Goal: Information Seeking & Learning: Learn about a topic

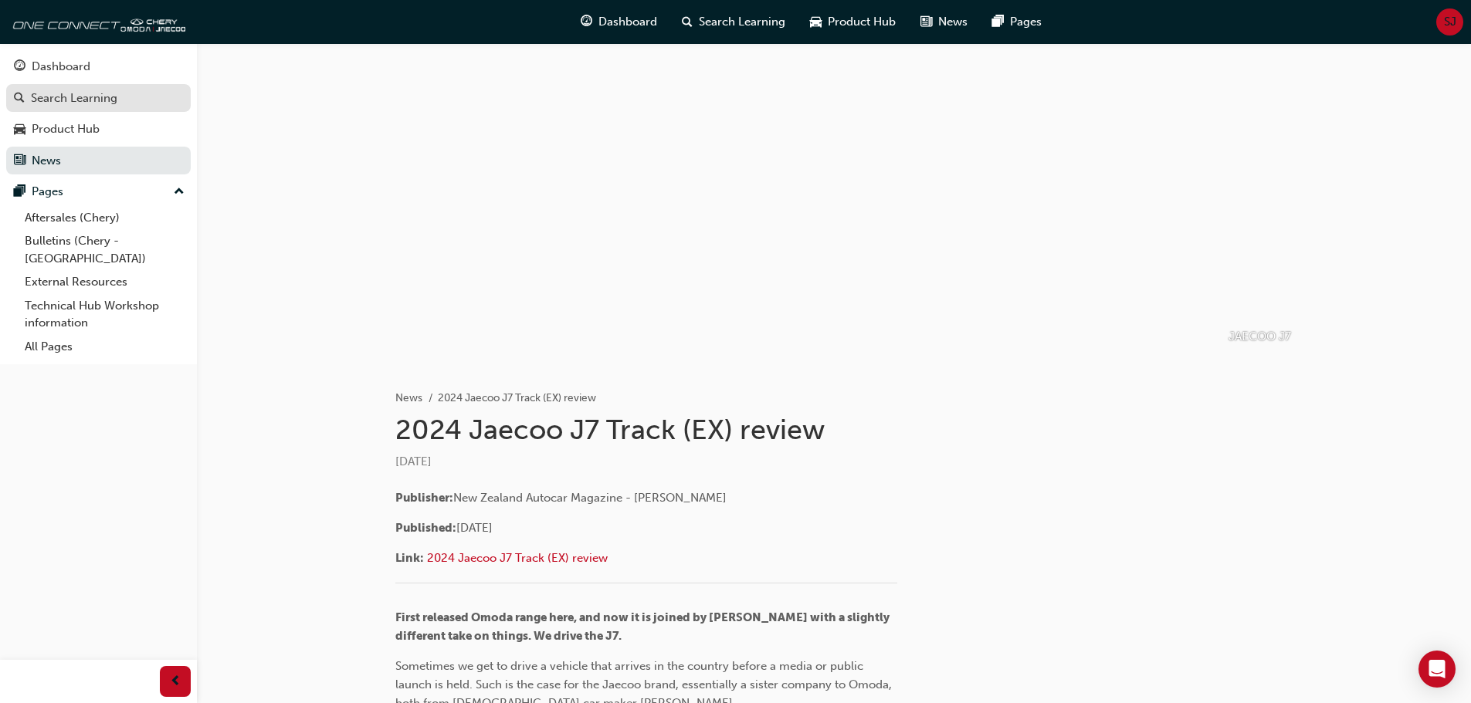
click at [68, 100] on div "Search Learning" at bounding box center [74, 99] width 86 height 18
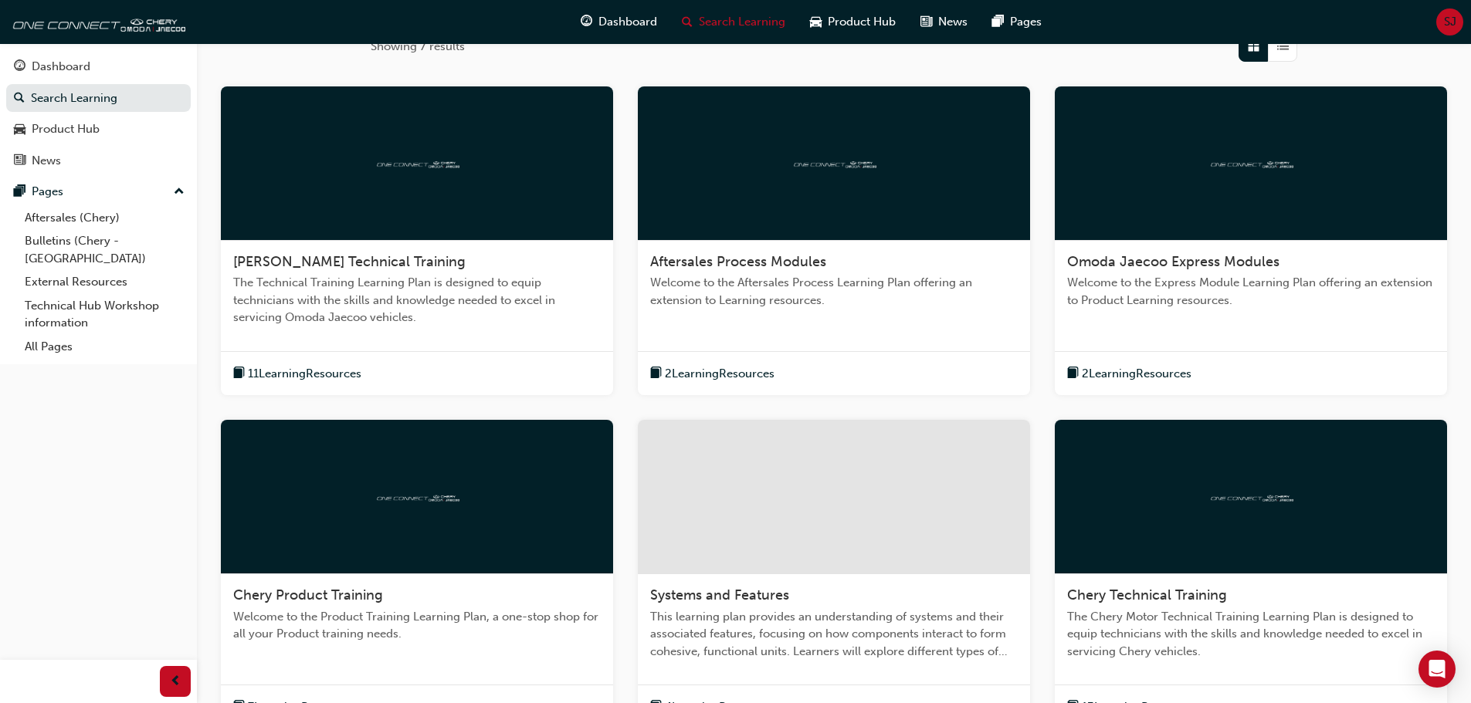
scroll to position [381, 0]
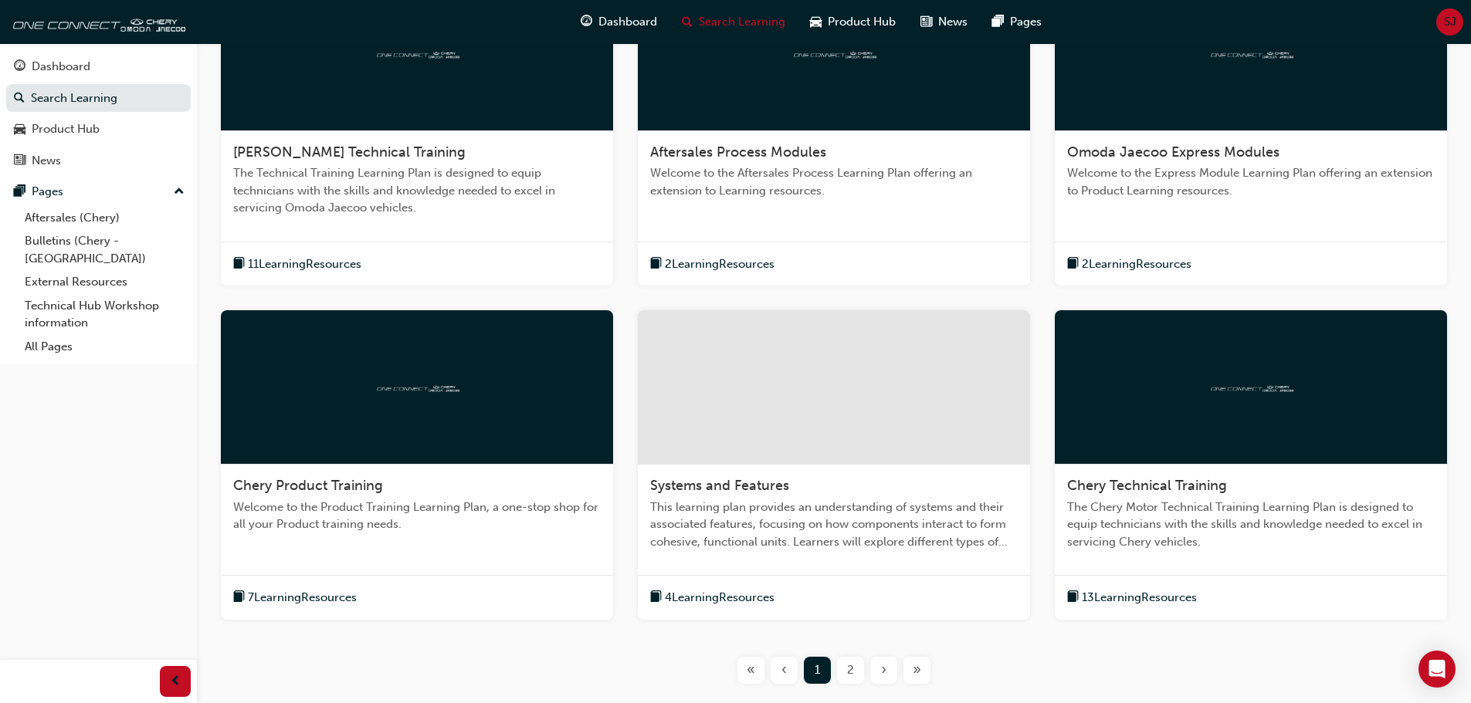
click at [852, 669] on span "2" at bounding box center [850, 671] width 7 height 18
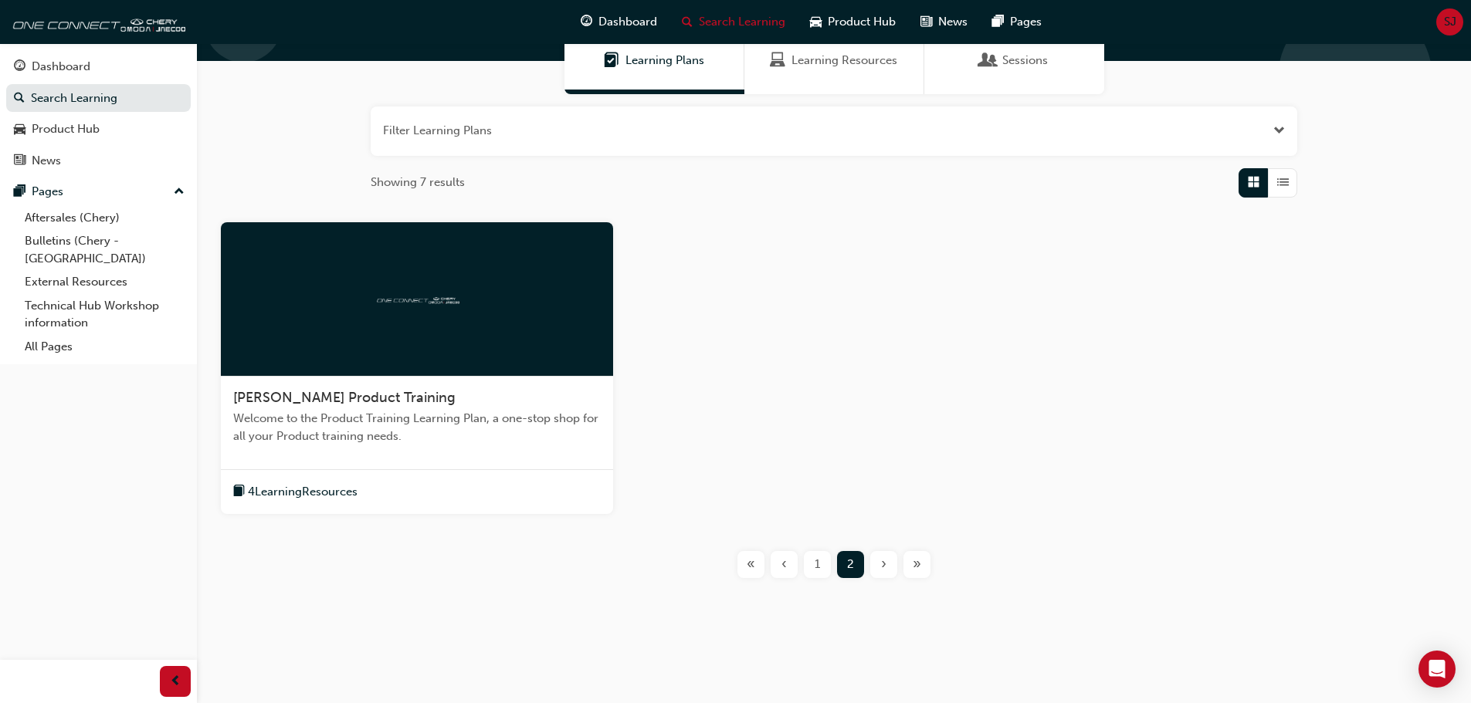
scroll to position [135, 0]
click at [821, 568] on div "1" at bounding box center [817, 564] width 27 height 27
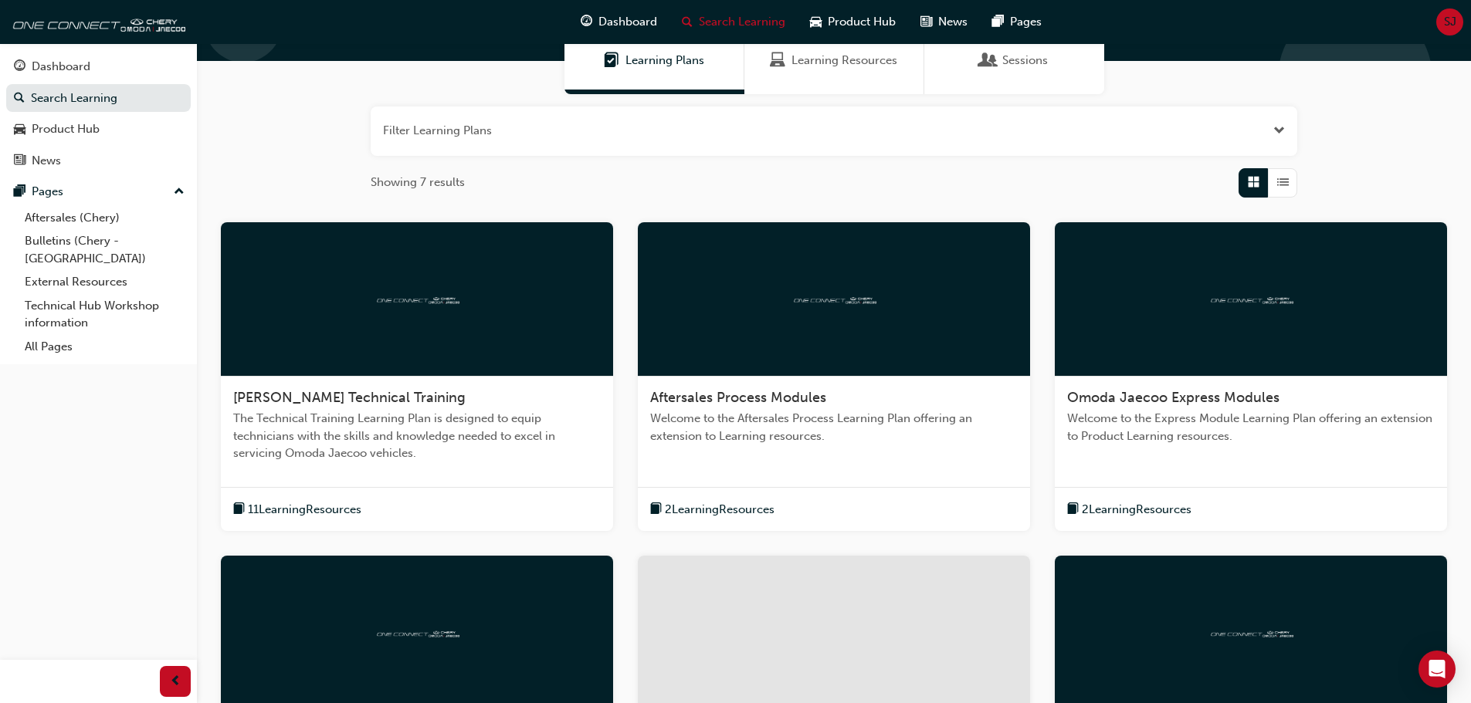
click at [794, 384] on div "Aftersales Process Modules Welcome to the Aftersales Process Learning Plan offe…" at bounding box center [834, 423] width 392 height 93
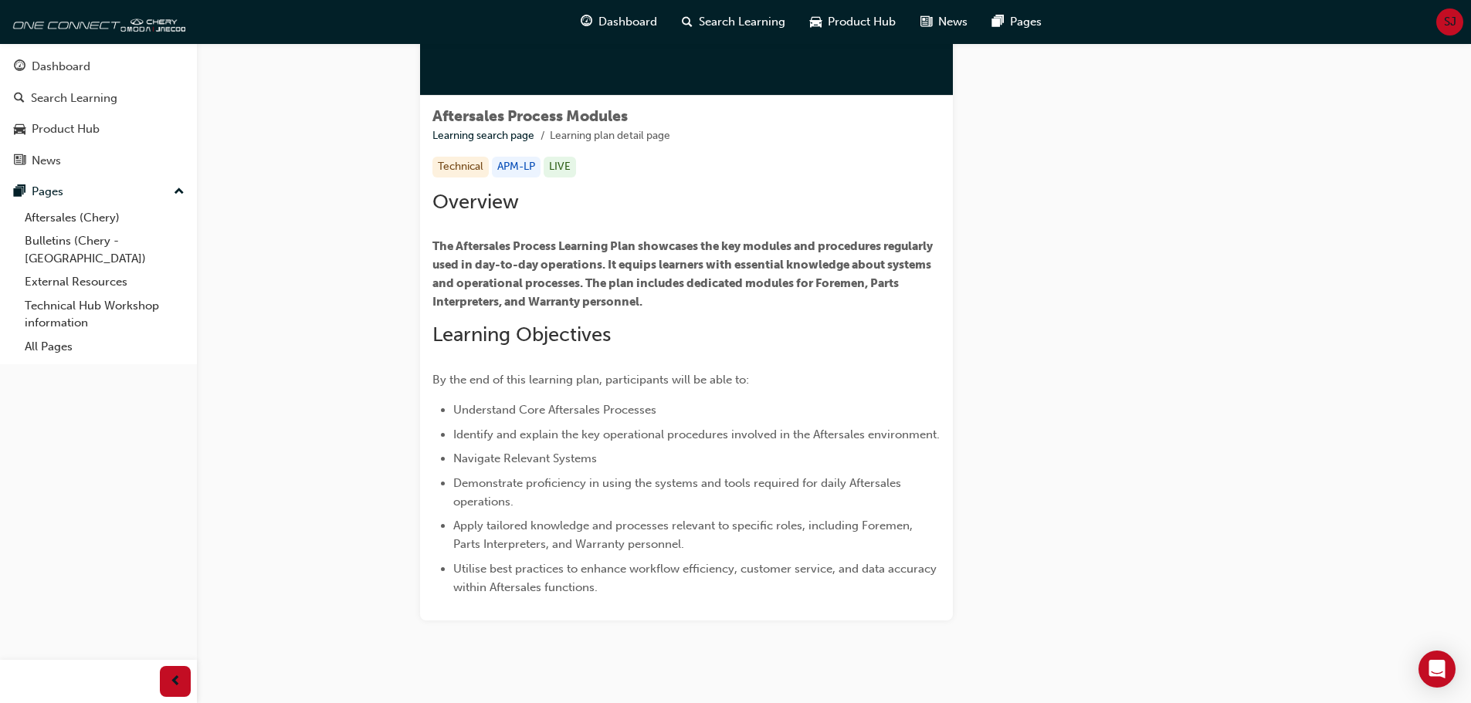
scroll to position [246, 0]
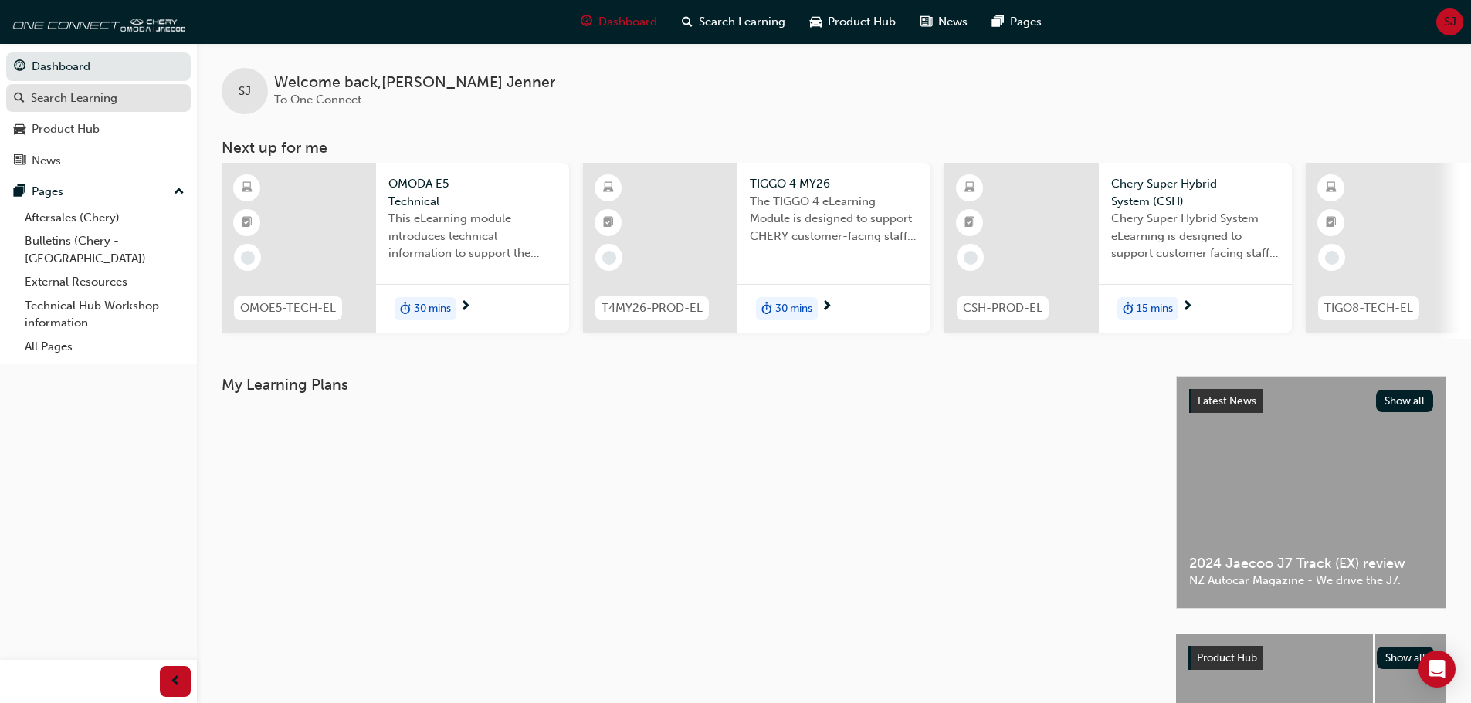
click at [68, 93] on div "Search Learning" at bounding box center [74, 99] width 86 height 18
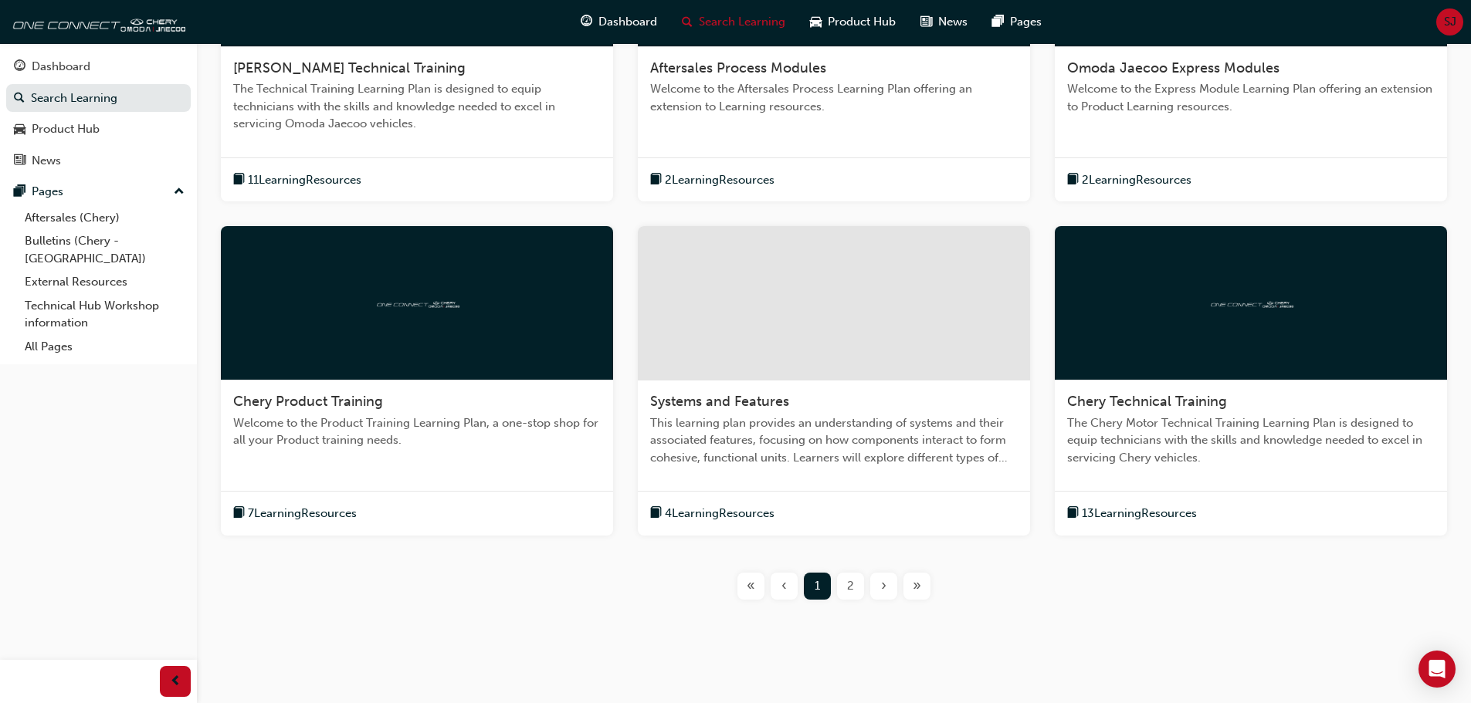
scroll to position [486, 0]
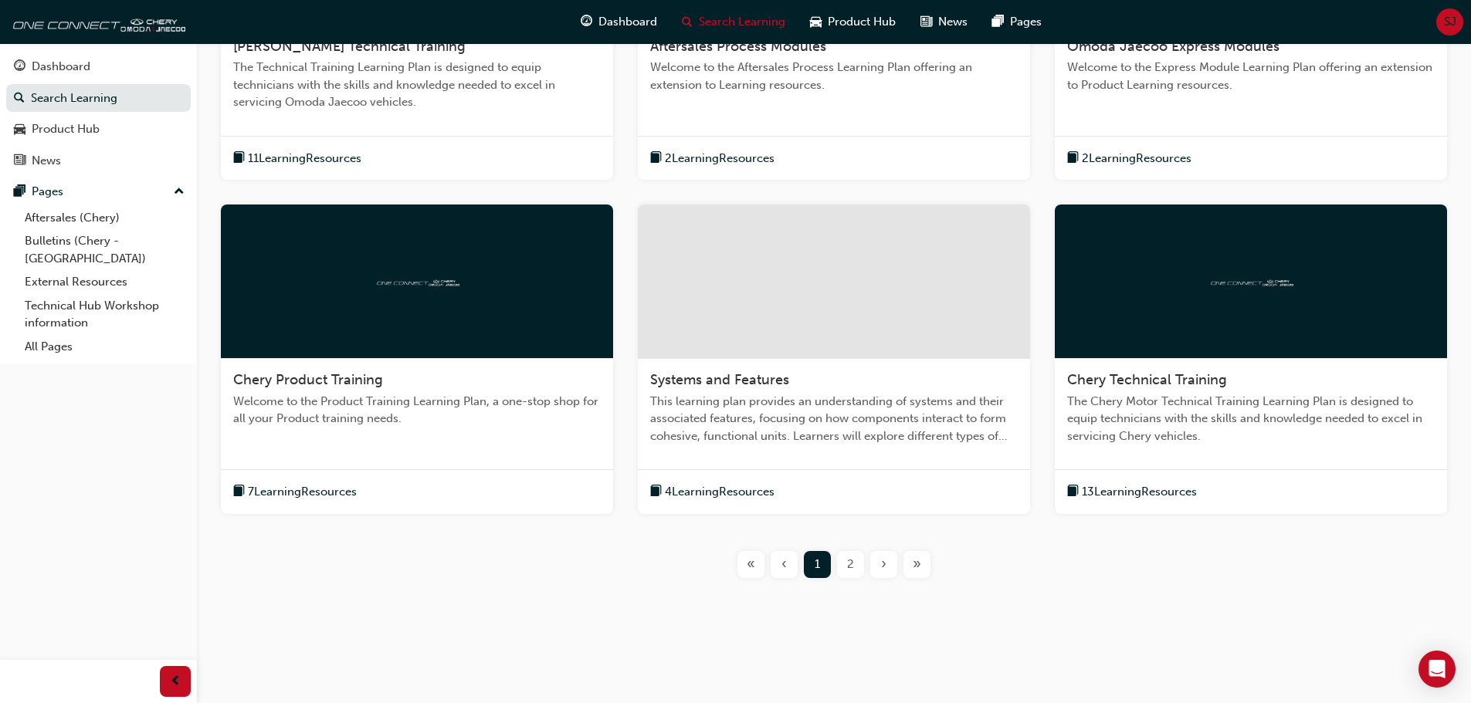
click at [791, 299] on div at bounding box center [834, 282] width 392 height 154
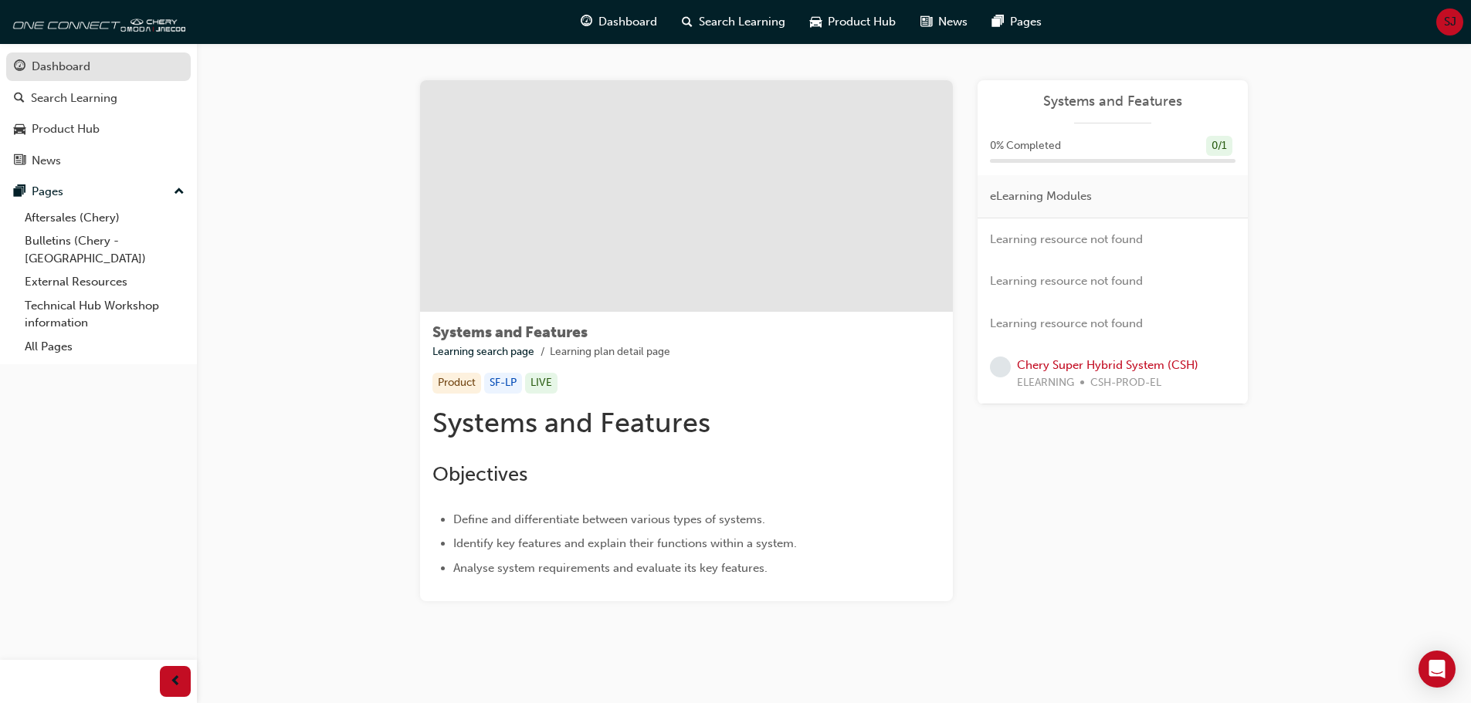
click at [40, 65] on div "Dashboard" at bounding box center [61, 67] width 59 height 18
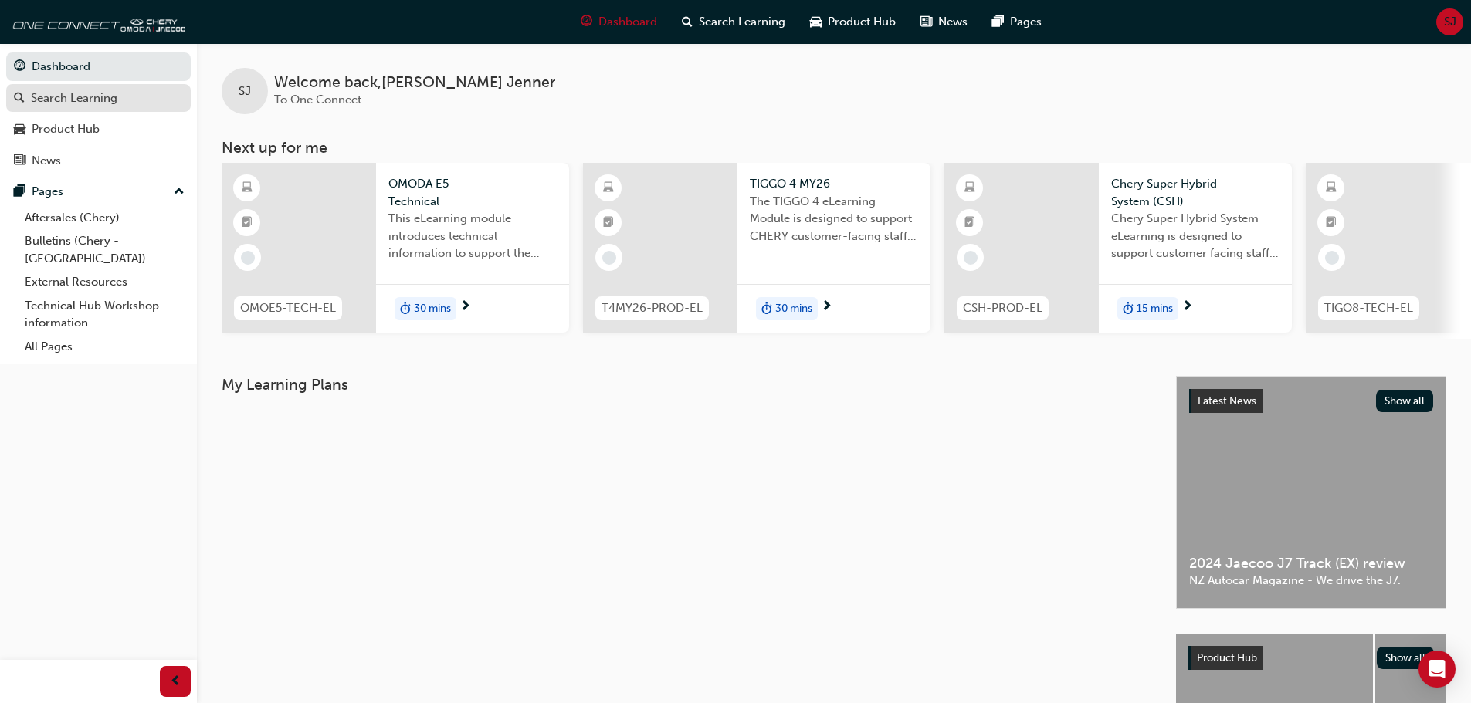
click at [68, 91] on div "Search Learning" at bounding box center [74, 99] width 86 height 18
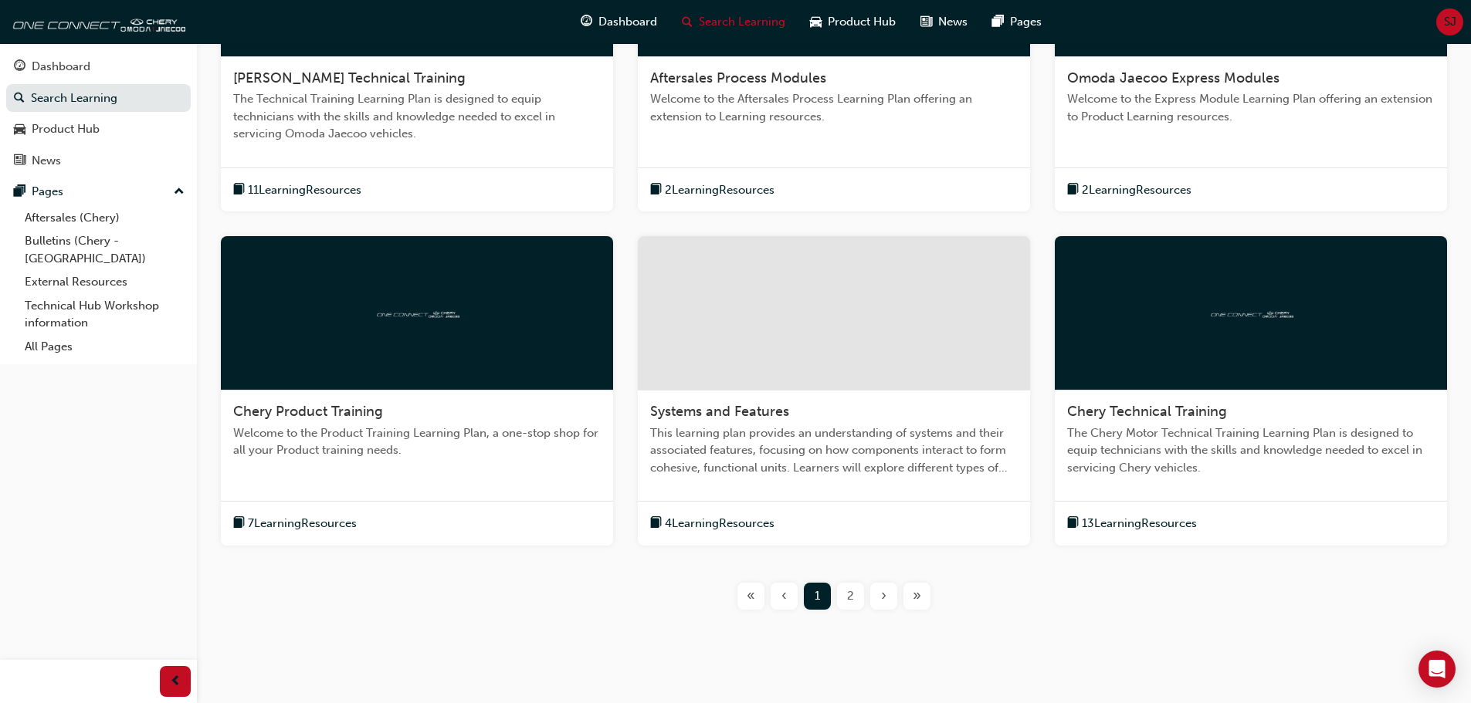
scroll to position [463, 0]
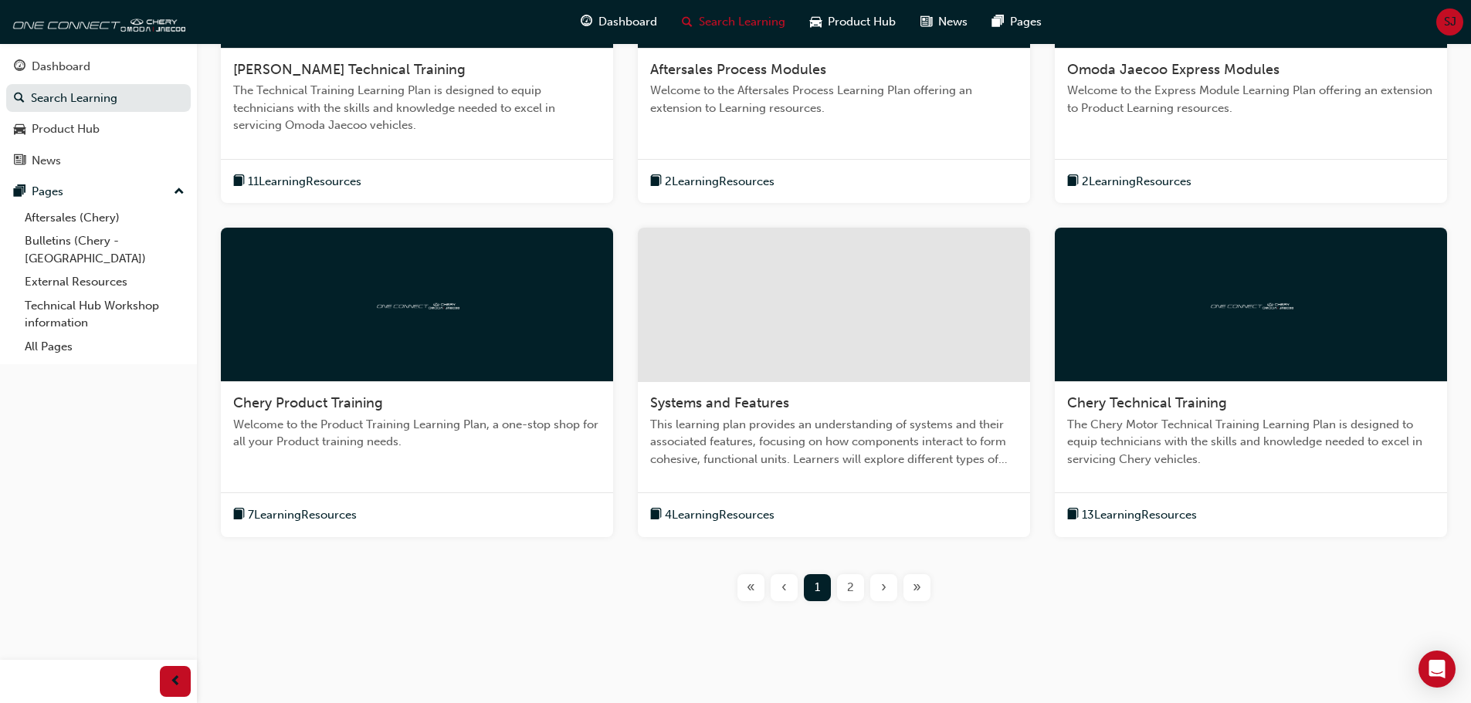
click at [1194, 432] on span "The Chery Motor Technical Training Learning Plan is designed to equip technicia…" at bounding box center [1250, 442] width 367 height 52
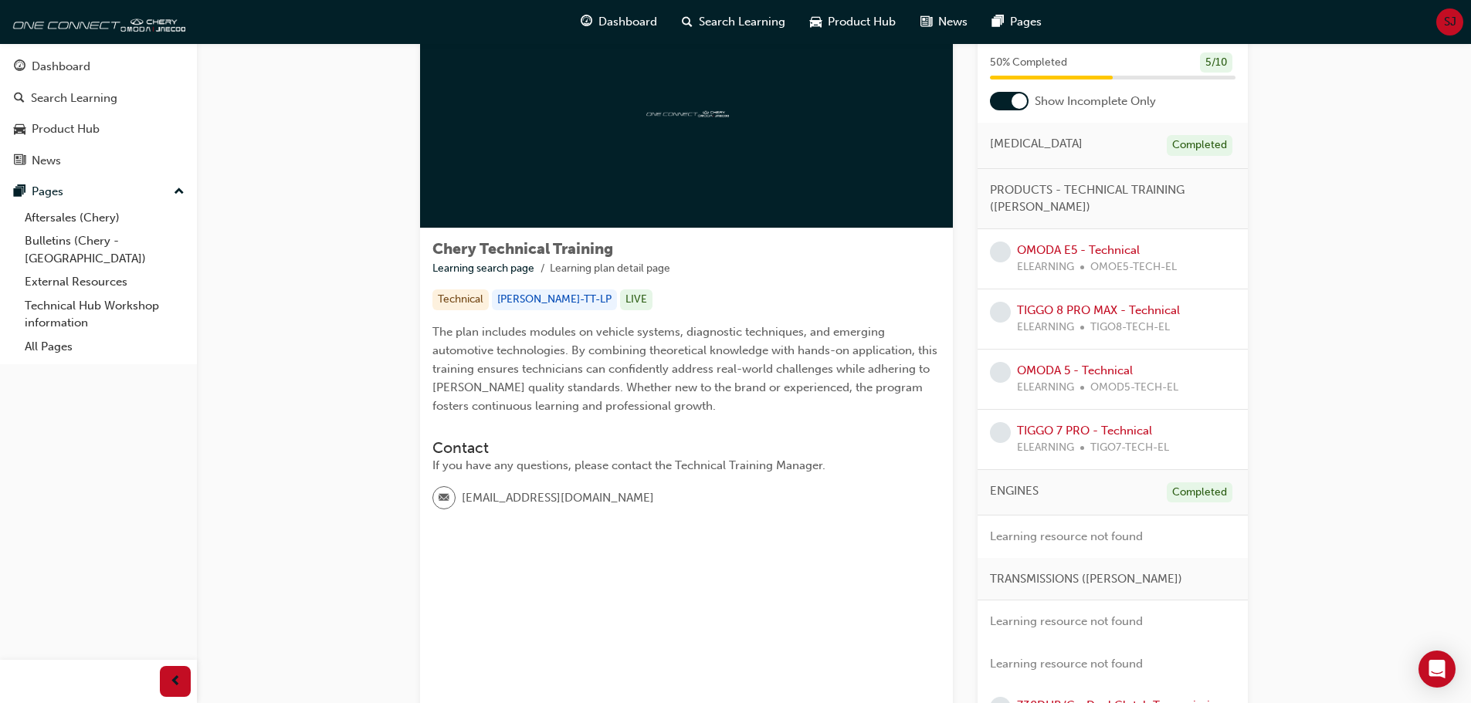
scroll to position [77, 0]
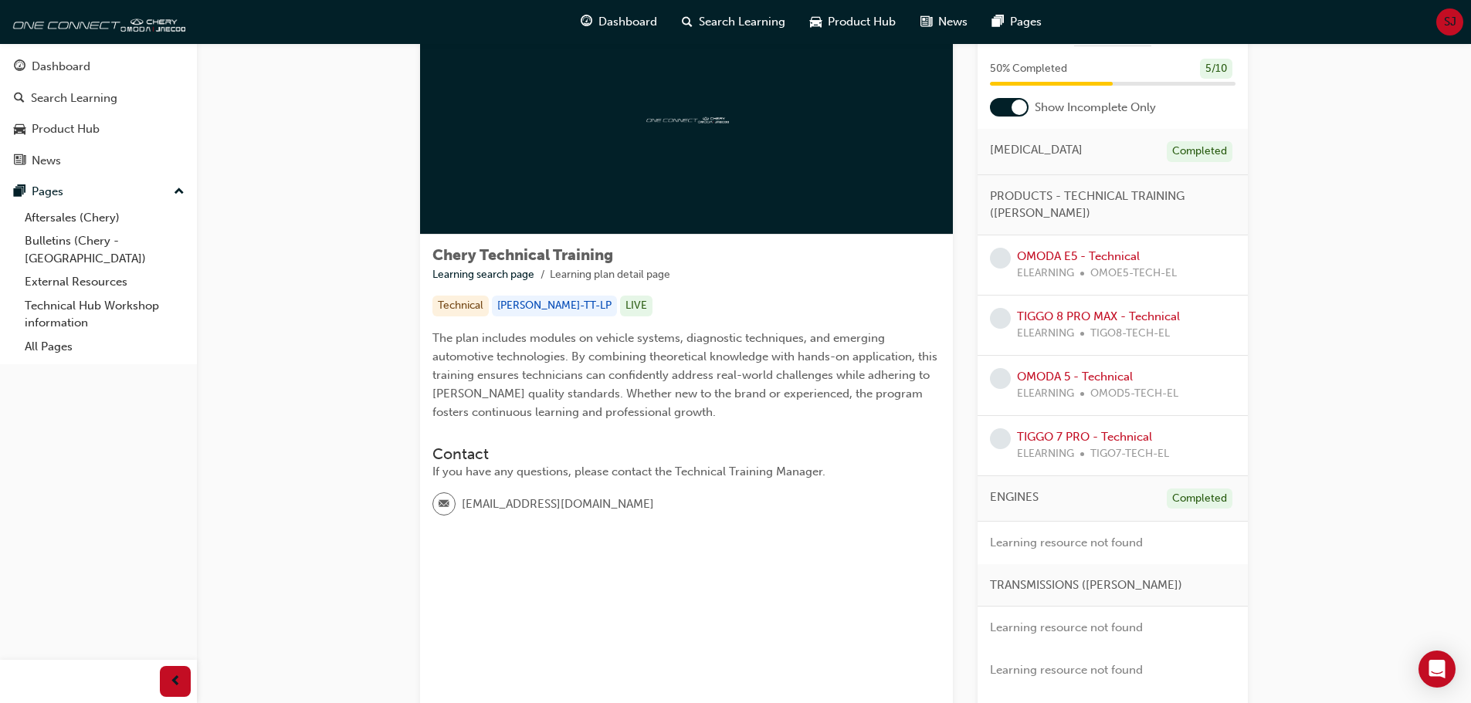
click at [1010, 103] on div at bounding box center [1009, 107] width 39 height 19
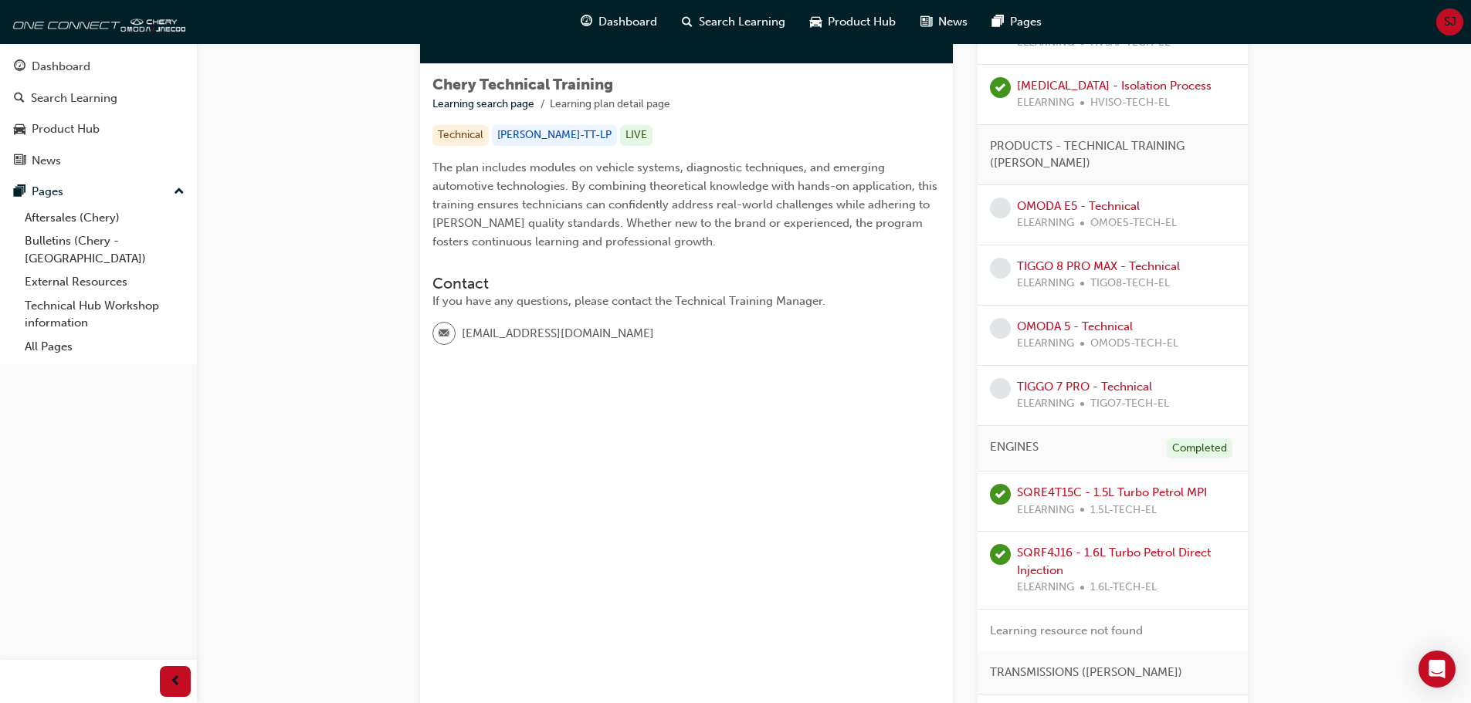
scroll to position [0, 0]
